Goal: Task Accomplishment & Management: Manage account settings

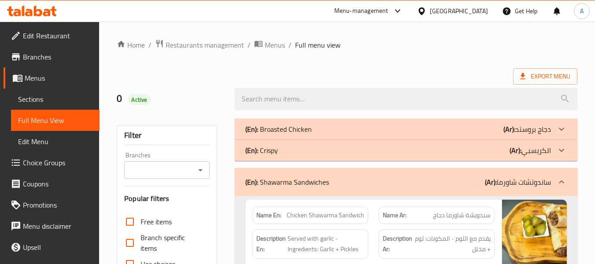
scroll to position [6055, 0]
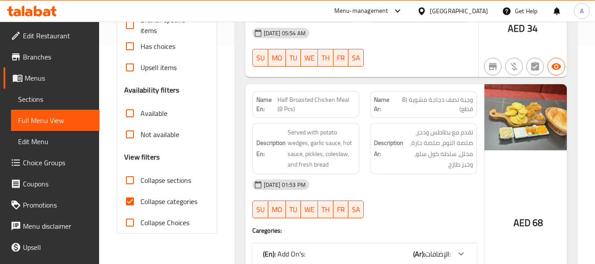
scroll to position [264, 0]
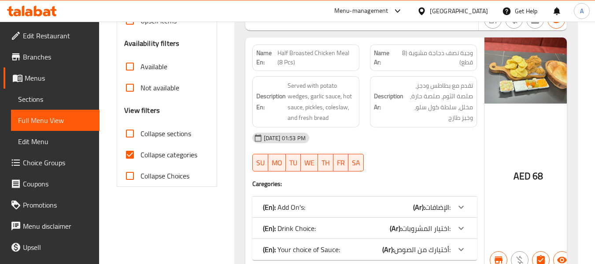
drag, startPoint x: 129, startPoint y: 132, endPoint x: 144, endPoint y: 137, distance: 15.5
click at [129, 132] on input "Collapse sections" at bounding box center [129, 133] width 21 height 21
checkbox input "true"
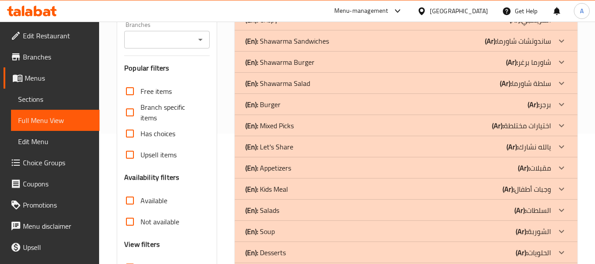
scroll to position [88, 0]
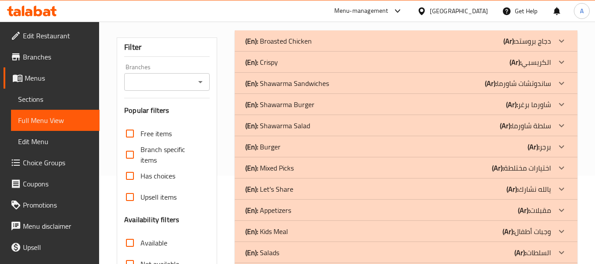
click at [176, 79] on input "Branches" at bounding box center [159, 82] width 65 height 12
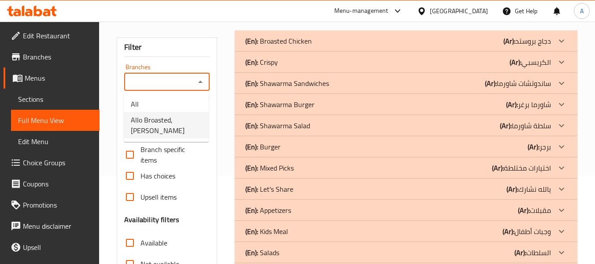
click at [165, 122] on span "Allo Broasted, Arjan" at bounding box center [166, 124] width 71 height 21
type input "Allo Broasted, Arjan"
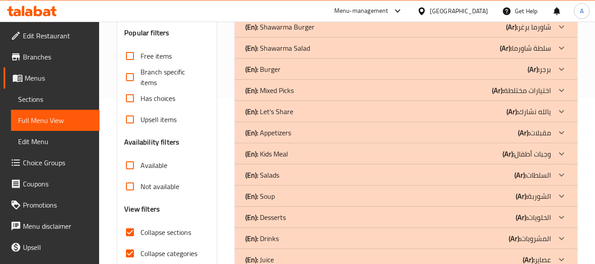
scroll to position [210, 0]
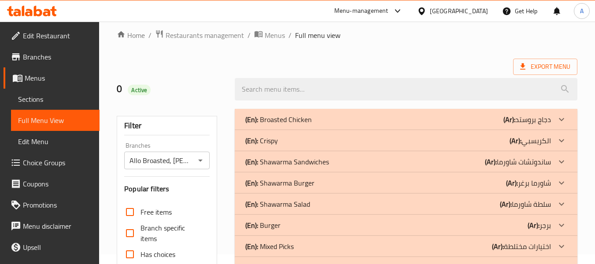
scroll to position [0, 0]
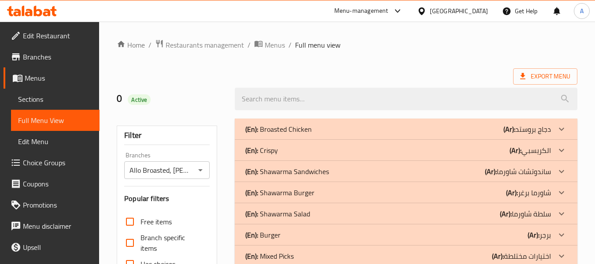
click at [35, 59] on span "Branches" at bounding box center [58, 57] width 70 height 11
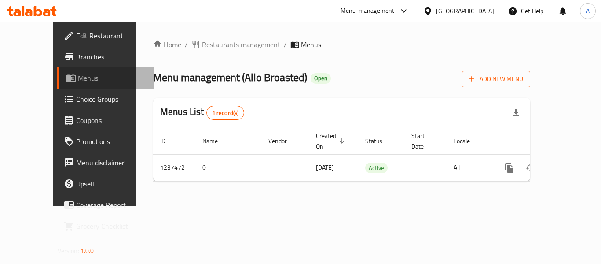
click at [78, 76] on span "Menus" at bounding box center [112, 78] width 69 height 11
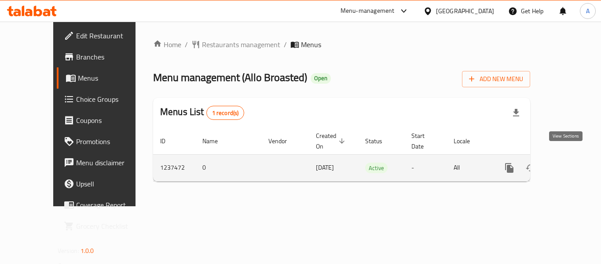
click at [572, 159] on link "enhanced table" at bounding box center [573, 167] width 21 height 21
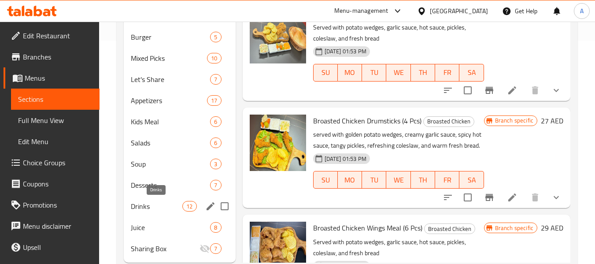
scroll to position [247, 0]
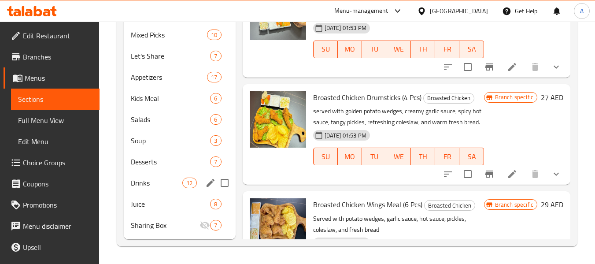
click at [143, 177] on div "Drinks 12" at bounding box center [179, 182] width 111 height 21
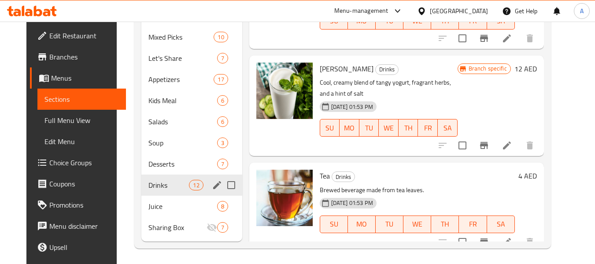
scroll to position [247, 0]
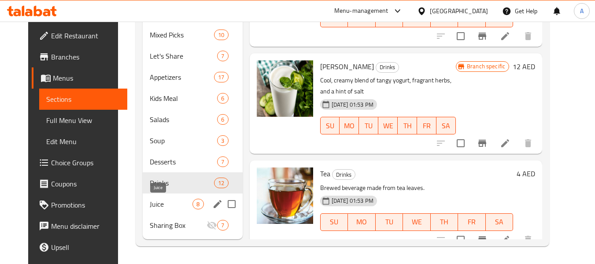
click at [181, 203] on span "Juice" at bounding box center [171, 204] width 43 height 11
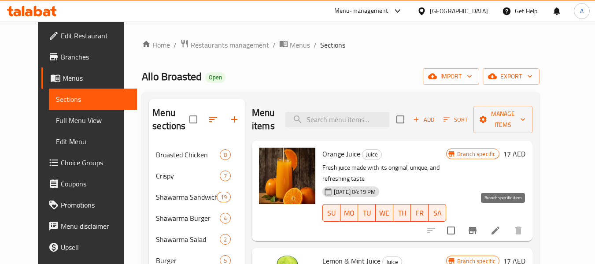
click at [478, 225] on icon "Branch-specific-item" at bounding box center [472, 230] width 11 height 11
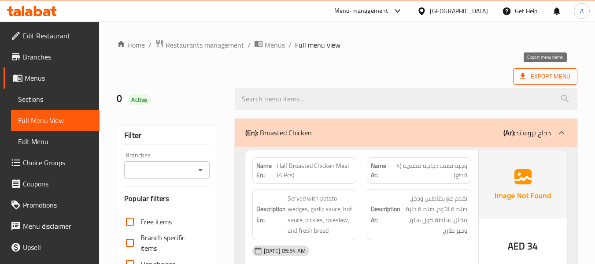
click at [546, 76] on span "Export Menu" at bounding box center [545, 76] width 50 height 11
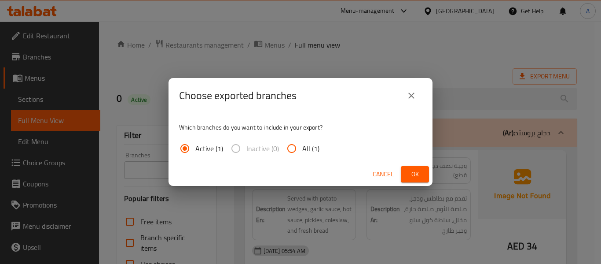
click at [422, 175] on span "Ok" at bounding box center [415, 174] width 14 height 11
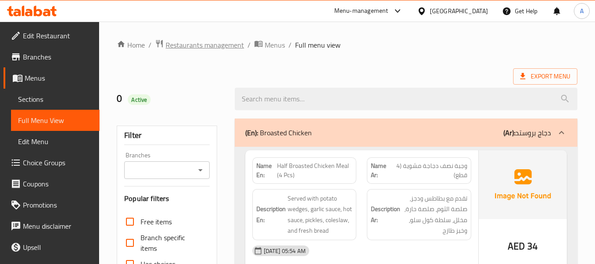
click at [194, 48] on span "Restaurants management" at bounding box center [205, 45] width 78 height 11
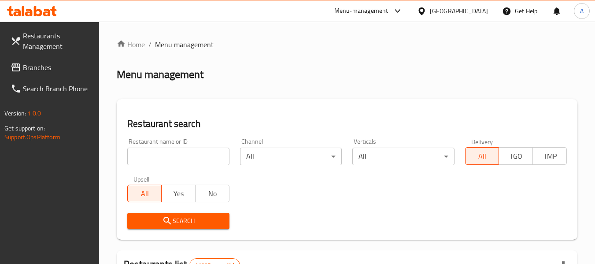
click at [38, 65] on span "Branches" at bounding box center [58, 67] width 70 height 11
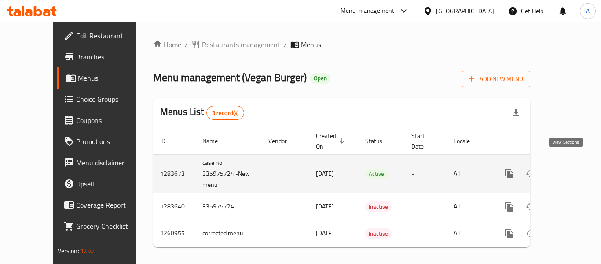
click at [568, 168] on icon "enhanced table" at bounding box center [573, 173] width 11 height 11
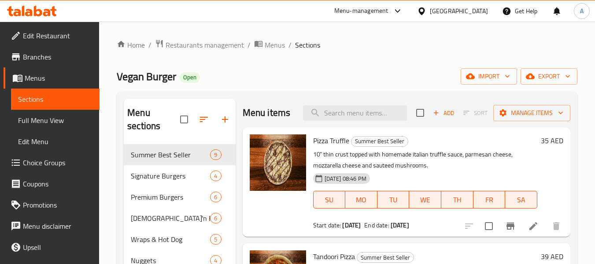
click at [47, 120] on span "Full Menu View" at bounding box center [55, 120] width 74 height 11
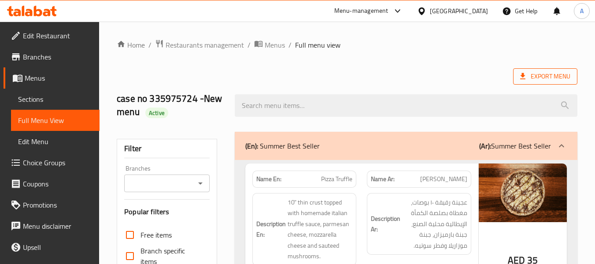
click at [553, 81] on span "Export Menu" at bounding box center [545, 76] width 50 height 11
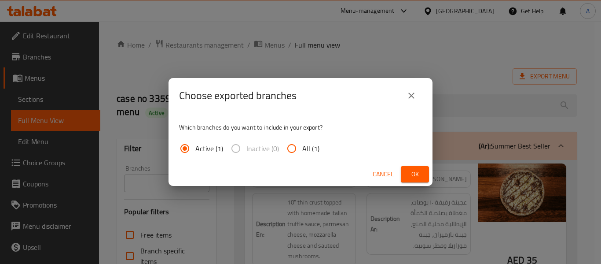
click at [406, 172] on button "Ok" at bounding box center [415, 174] width 28 height 16
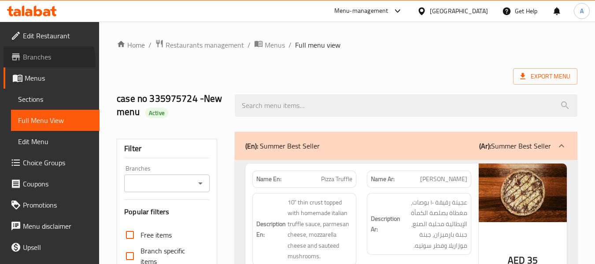
click at [39, 61] on span "Branches" at bounding box center [58, 57] width 70 height 11
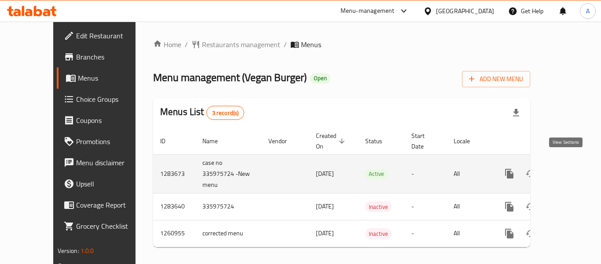
click at [568, 168] on icon "enhanced table" at bounding box center [573, 173] width 11 height 11
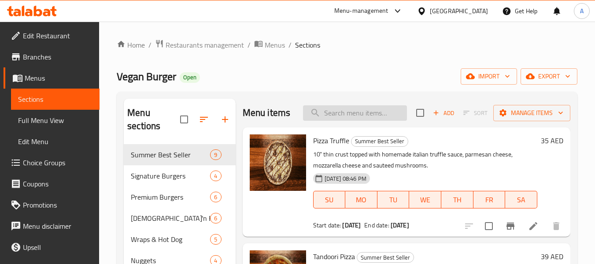
click at [350, 121] on input "search" at bounding box center [355, 112] width 104 height 15
paste input "Truffle burger Meal"
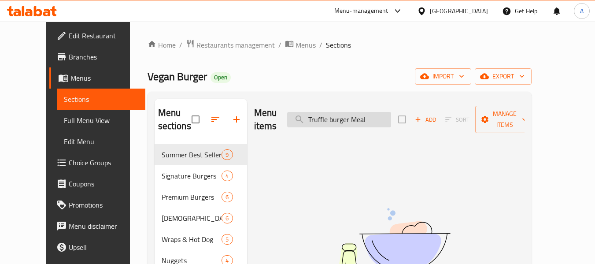
click at [372, 112] on input "Truffle burger Meal" at bounding box center [339, 119] width 104 height 15
click at [360, 118] on input "Truffle burger" at bounding box center [339, 119] width 104 height 15
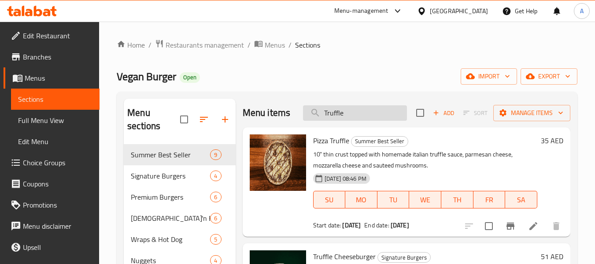
click at [344, 116] on input "Truffle" at bounding box center [355, 112] width 104 height 15
paste input "[PERSON_NAME] meal"
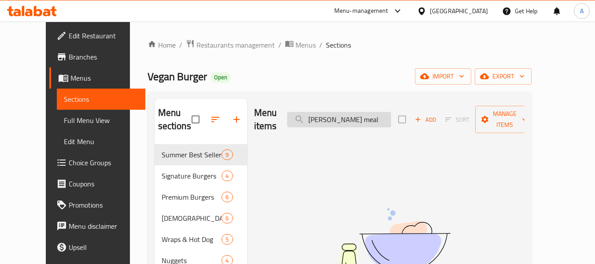
click at [372, 116] on input "[PERSON_NAME] meal" at bounding box center [339, 119] width 104 height 15
click at [363, 116] on input "Caesar Burger" at bounding box center [339, 119] width 104 height 15
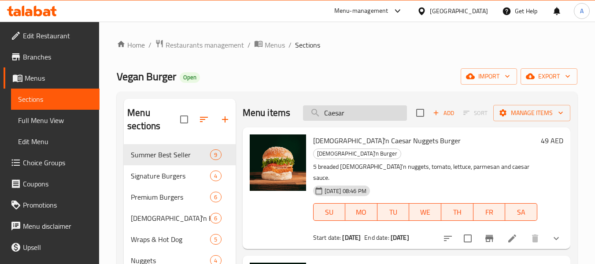
click at [328, 115] on input "Caesar" at bounding box center [355, 112] width 104 height 15
paste input "spicy"
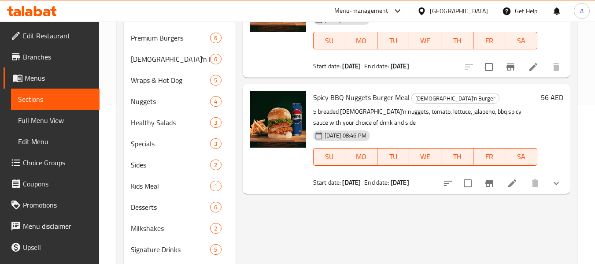
scroll to position [176, 0]
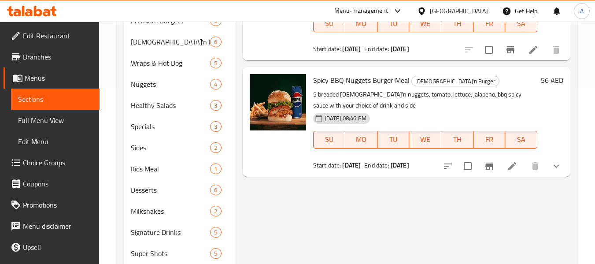
type input "spicy"
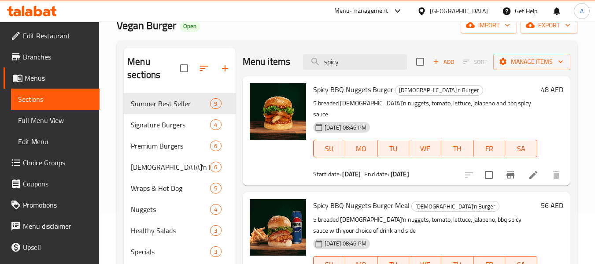
scroll to position [0, 0]
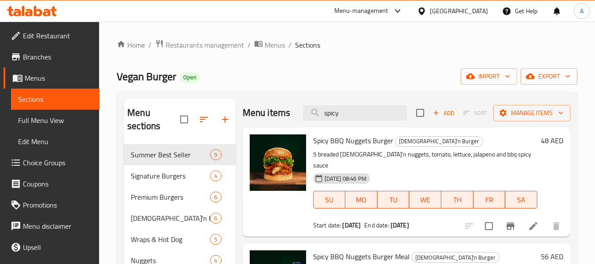
click at [42, 61] on span "Branches" at bounding box center [58, 57] width 70 height 11
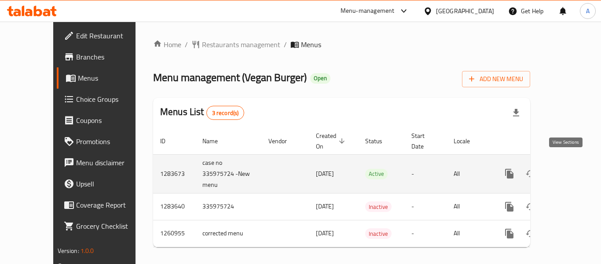
click at [568, 168] on icon "enhanced table" at bounding box center [573, 173] width 11 height 11
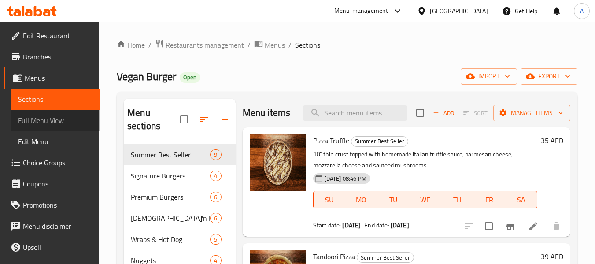
click at [59, 117] on span "Full Menu View" at bounding box center [55, 120] width 74 height 11
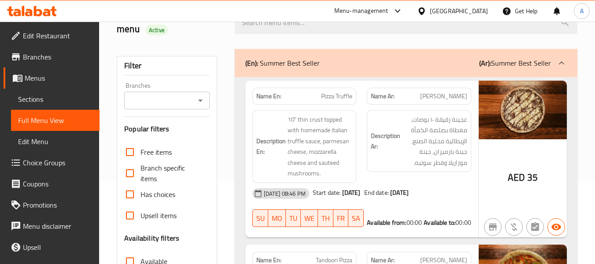
scroll to position [132, 0]
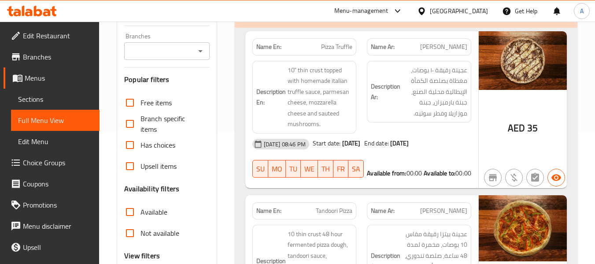
click at [41, 155] on link "Choice Groups" at bounding box center [52, 162] width 96 height 21
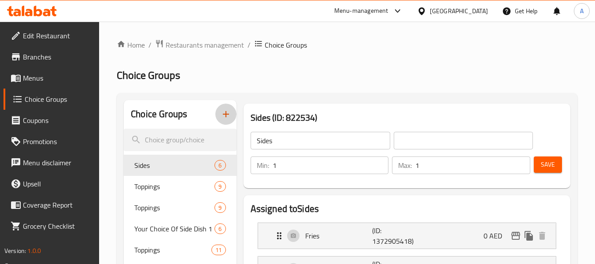
click at [227, 111] on icon "button" at bounding box center [226, 114] width 11 height 11
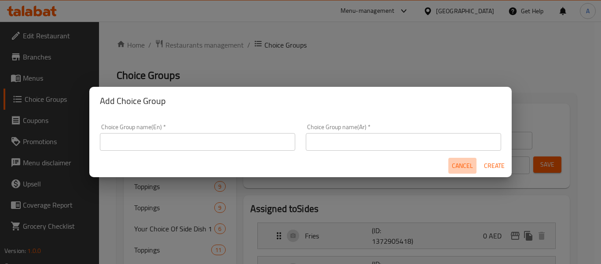
click at [467, 165] on span "Cancel" at bounding box center [462, 165] width 21 height 11
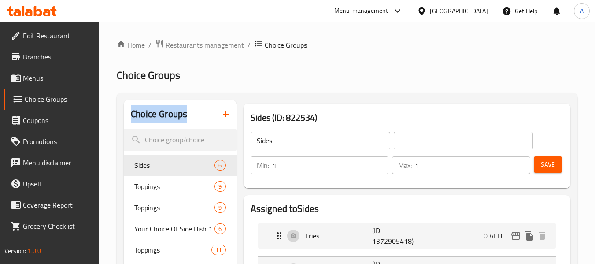
drag, startPoint x: 193, startPoint y: 117, endPoint x: 131, endPoint y: 120, distance: 62.1
click at [131, 120] on div "Choice Groups" at bounding box center [180, 114] width 112 height 29
copy h2 "Choice Groups"
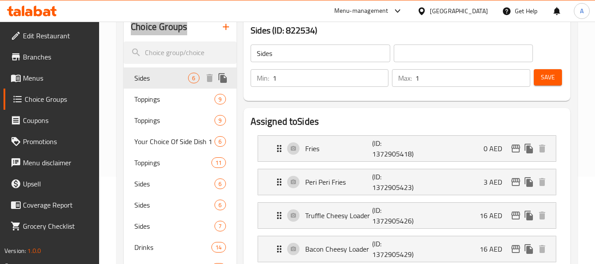
scroll to position [88, 0]
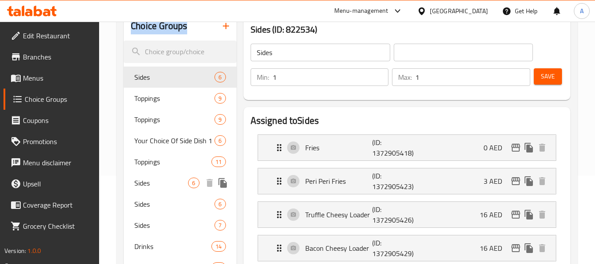
click at [166, 178] on span "Sides" at bounding box center [161, 182] width 54 height 11
type input "أطباق جانبية"
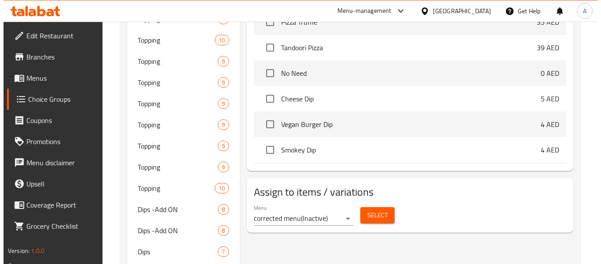
scroll to position [572, 0]
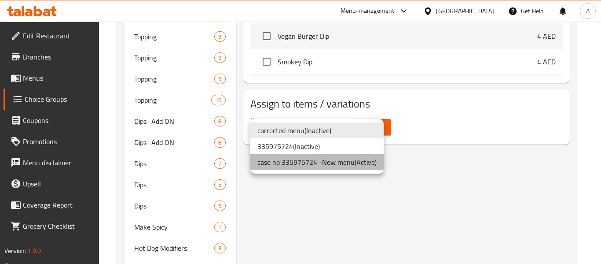
click at [306, 163] on li "case no 335975724 -New menu ( Active )" at bounding box center [317, 162] width 133 height 16
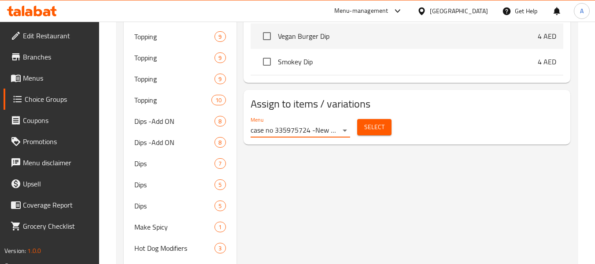
click at [381, 129] on span "Select" at bounding box center [374, 127] width 20 height 11
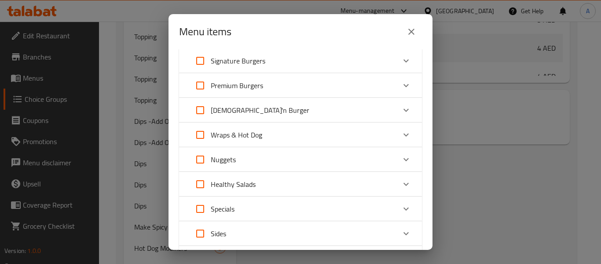
scroll to position [0, 0]
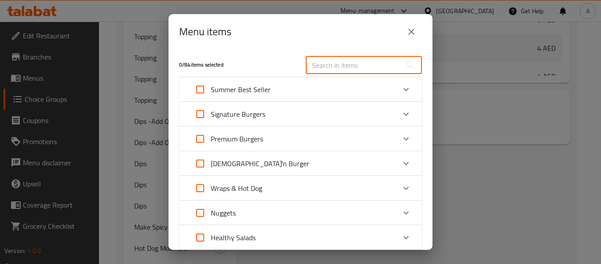
click at [324, 69] on input "text" at bounding box center [354, 65] width 96 height 18
paste input "Truffle"
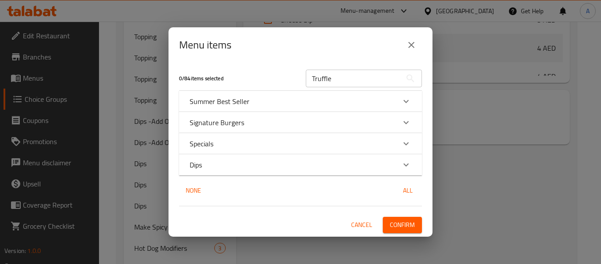
click at [320, 94] on div "Summer Best Seller" at bounding box center [300, 101] width 243 height 21
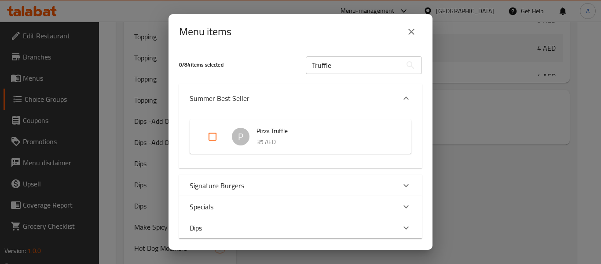
click at [282, 177] on div "Signature Burgers" at bounding box center [300, 185] width 243 height 21
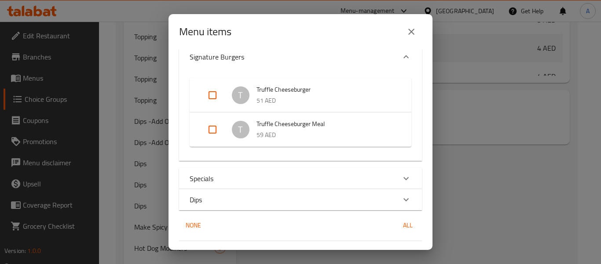
scroll to position [154, 0]
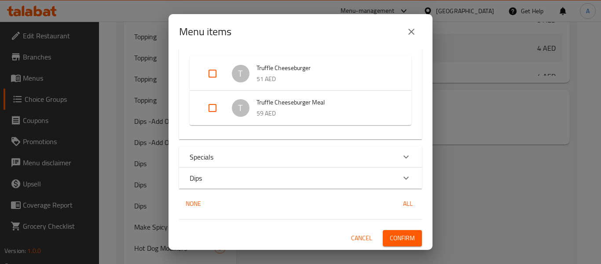
click at [299, 150] on div "Specials" at bounding box center [300, 156] width 243 height 21
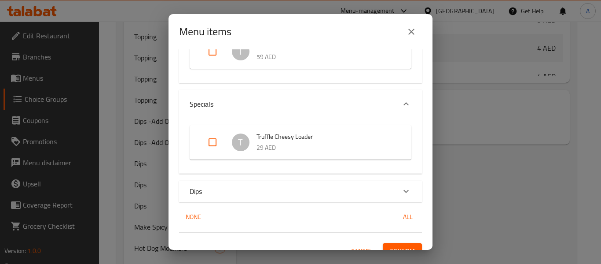
scroll to position [223, 0]
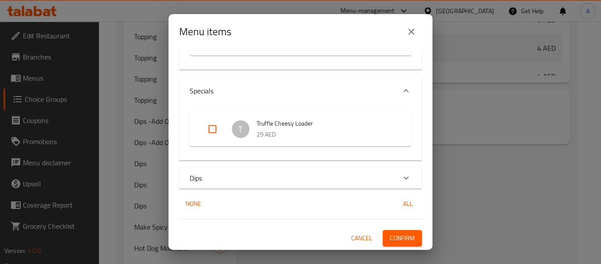
click at [293, 162] on div "0 / 84 items selected Truffle ​ Summer Best Seller P Pizza Truffle 35 AED Signa…" at bounding box center [301, 149] width 264 height 200
click at [293, 163] on div "0 / 84 items selected Truffle ​ Summer Best Seller P Pizza Truffle 35 AED Signa…" at bounding box center [301, 149] width 264 height 200
click at [286, 178] on div "Dips" at bounding box center [293, 178] width 206 height 11
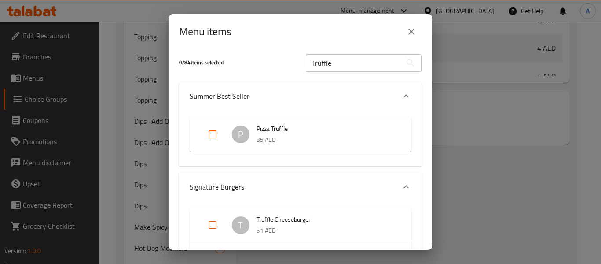
scroll to position [0, 0]
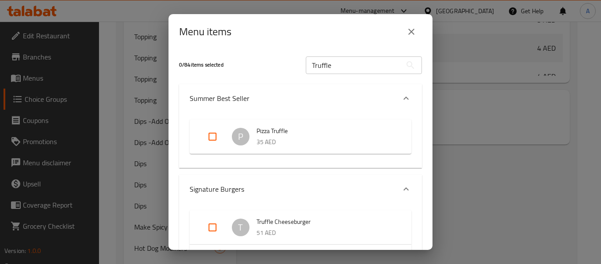
click at [322, 70] on input "Truffle" at bounding box center [354, 65] width 96 height 18
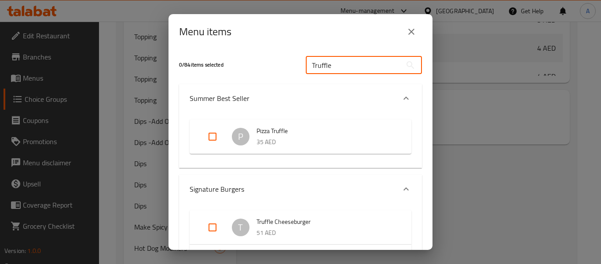
click at [322, 70] on input "Truffle" at bounding box center [354, 65] width 96 height 18
paste input "Caesar"
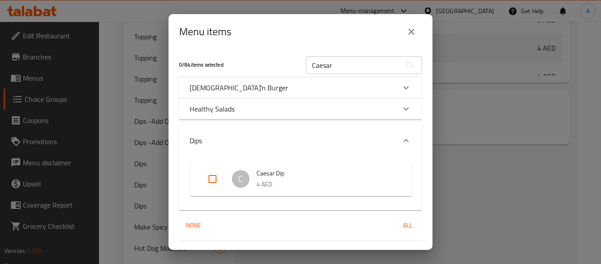
click at [293, 105] on div "Healthy Salads" at bounding box center [293, 108] width 206 height 11
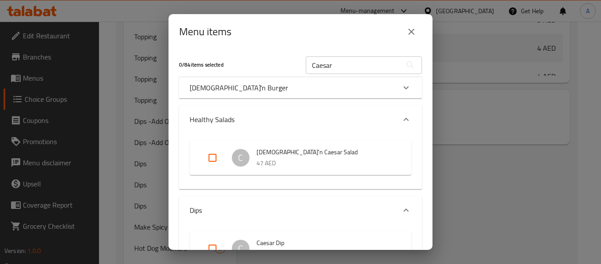
click at [291, 90] on div "[DEMOGRAPHIC_DATA]'n Burger" at bounding box center [293, 87] width 206 height 11
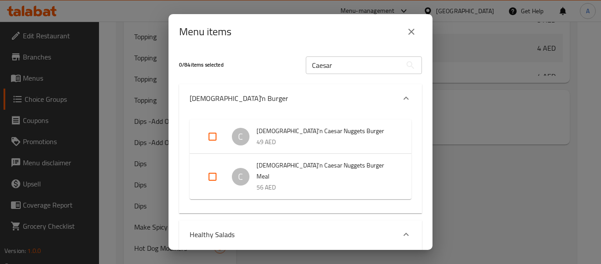
click at [322, 66] on input "Caesar" at bounding box center [354, 65] width 96 height 18
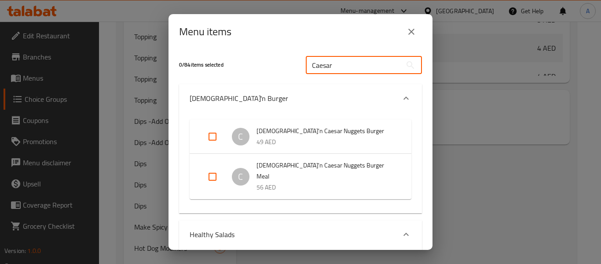
click at [322, 66] on input "Caesar" at bounding box center [354, 65] width 96 height 18
paste input "spicy"
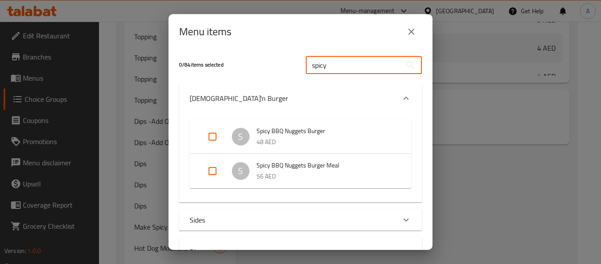
type input "spicy"
click at [413, 34] on icon "close" at bounding box center [412, 32] width 6 height 6
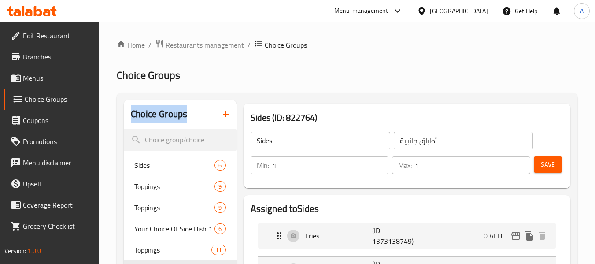
drag, startPoint x: 190, startPoint y: 114, endPoint x: 129, endPoint y: 113, distance: 61.6
click at [129, 113] on div "Choice Groups" at bounding box center [180, 114] width 112 height 29
copy h2 "Choice Groups"
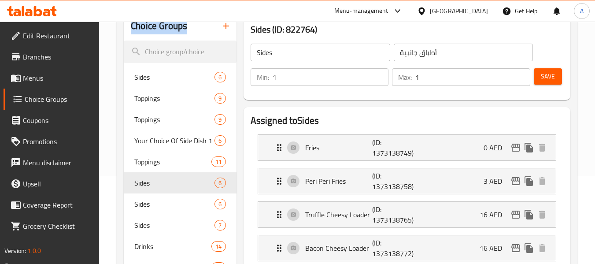
click at [48, 81] on span "Menus" at bounding box center [58, 78] width 70 height 11
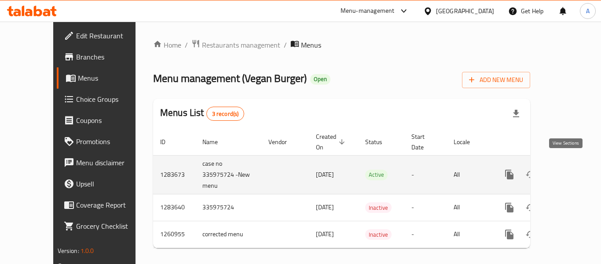
click at [569, 170] on icon "enhanced table" at bounding box center [573, 174] width 8 height 8
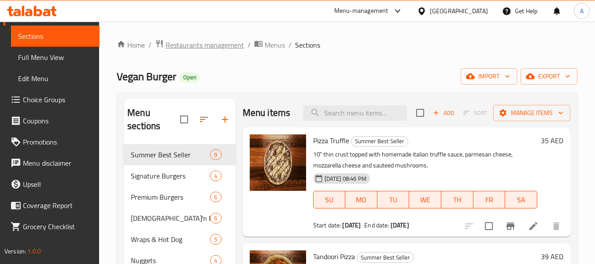
click at [235, 42] on span "Restaurants management" at bounding box center [205, 45] width 78 height 11
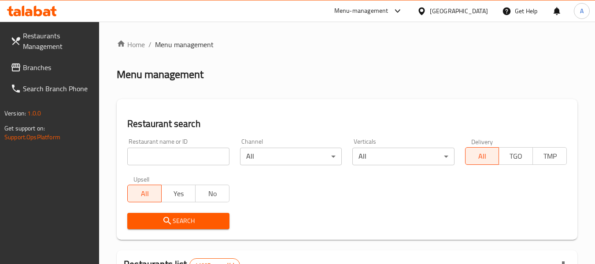
click at [387, 6] on div "Menu-management" at bounding box center [361, 11] width 54 height 11
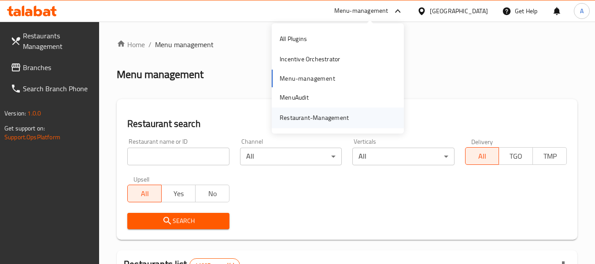
click at [339, 118] on div "Restaurant-Management" at bounding box center [314, 118] width 69 height 10
